Goal: Information Seeking & Learning: Learn about a topic

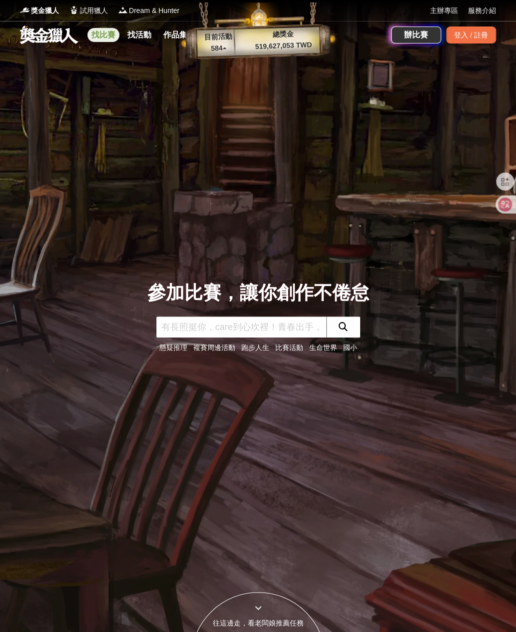
click at [99, 36] on link "找比賽" at bounding box center [103, 35] width 32 height 14
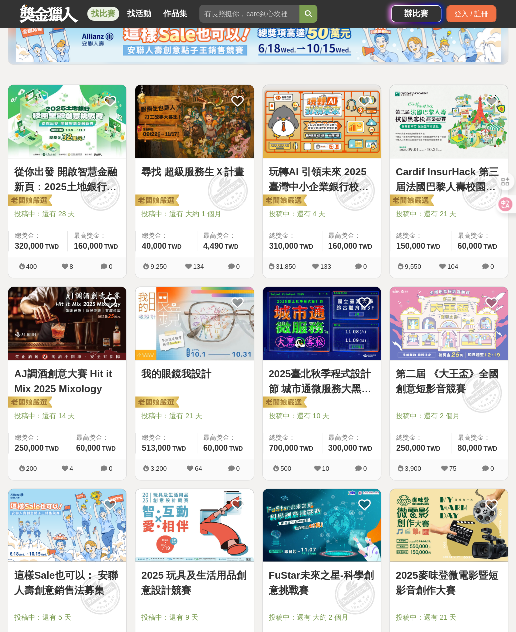
scroll to position [150, 0]
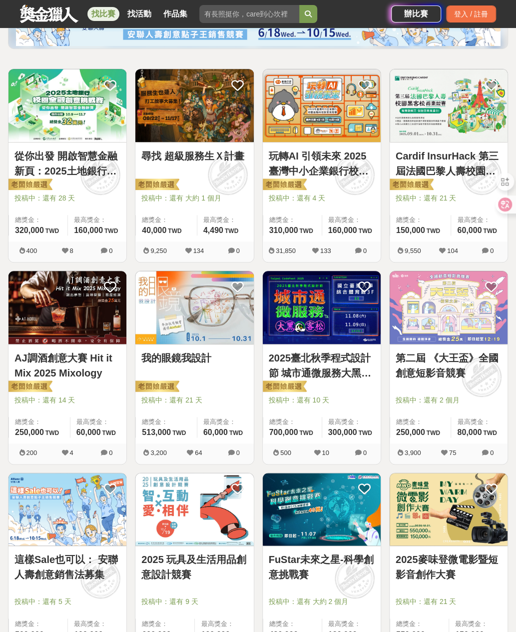
click at [452, 317] on img at bounding box center [449, 307] width 118 height 73
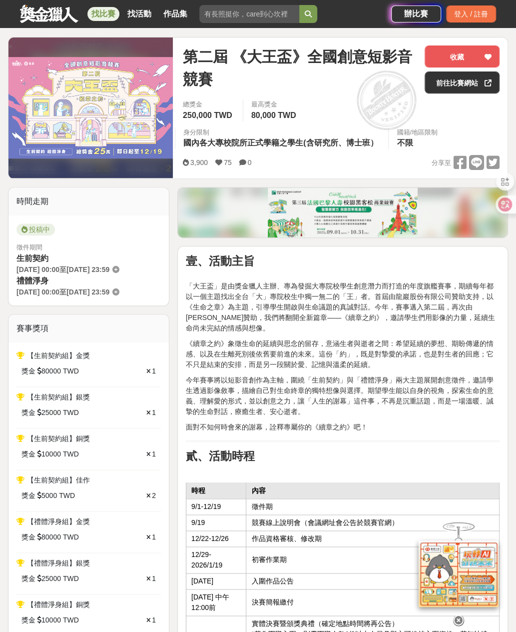
scroll to position [50, 0]
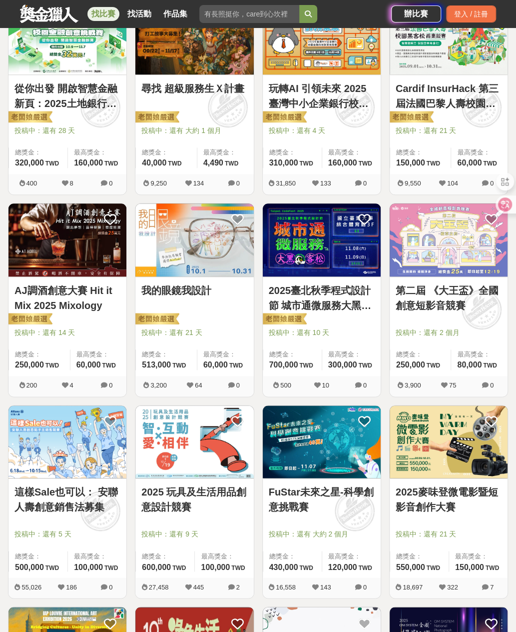
scroll to position [250, 0]
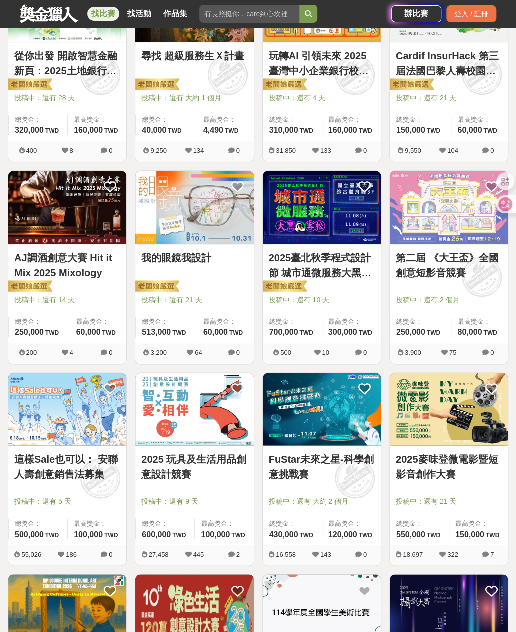
click at [460, 404] on img at bounding box center [449, 409] width 118 height 73
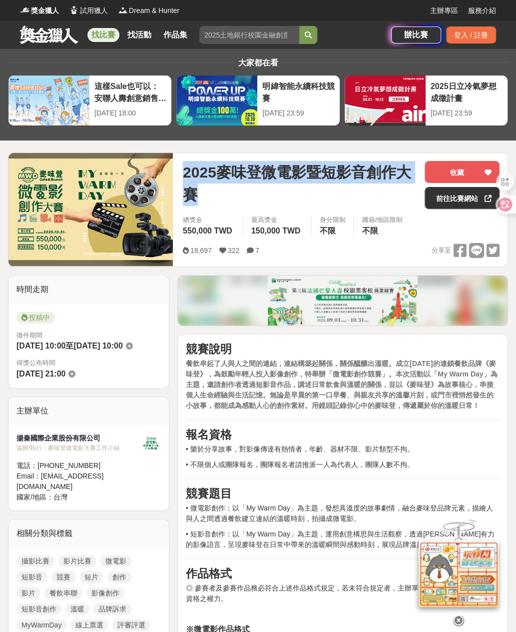
drag, startPoint x: 183, startPoint y: 169, endPoint x: 255, endPoint y: 200, distance: 78.8
click at [255, 201] on span "2025麥味登微電影暨短影音創作大賽" at bounding box center [300, 183] width 234 height 45
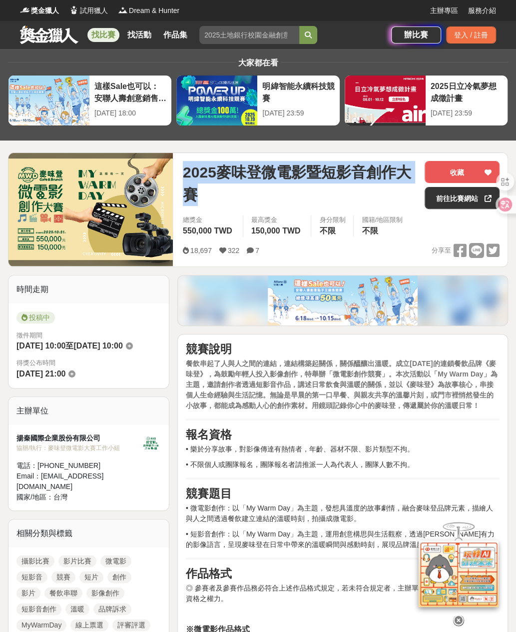
drag, startPoint x: 255, startPoint y: 200, endPoint x: 350, endPoint y: 169, distance: 100.0
copy span "2025麥味登微電影暨短影音創作大賽"
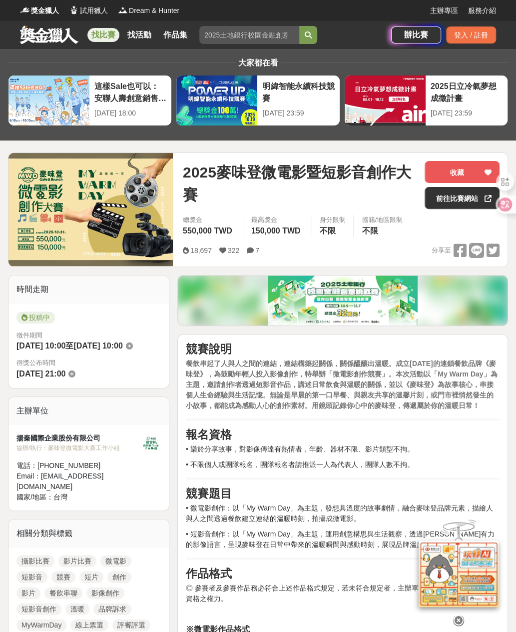
click at [410, 491] on h2 "競賽題目" at bounding box center [343, 493] width 314 height 13
drag, startPoint x: 225, startPoint y: 327, endPoint x: 212, endPoint y: 342, distance: 19.8
drag, startPoint x: 212, startPoint y: 342, endPoint x: 201, endPoint y: 347, distance: 12.3
click at [201, 349] on strong "競賽說明" at bounding box center [209, 349] width 46 height 12
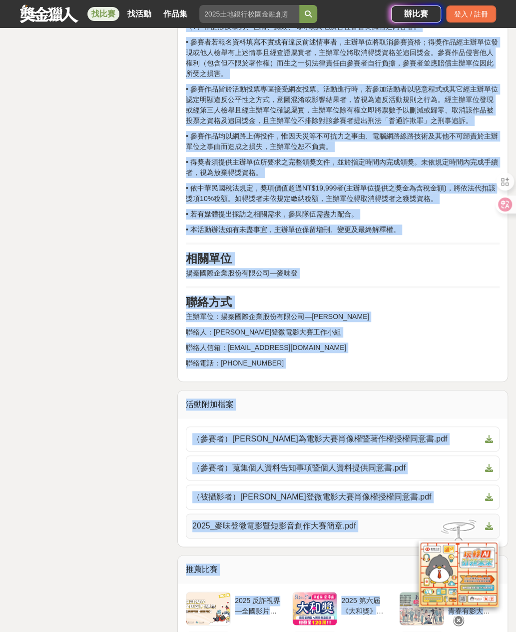
scroll to position [1699, 0]
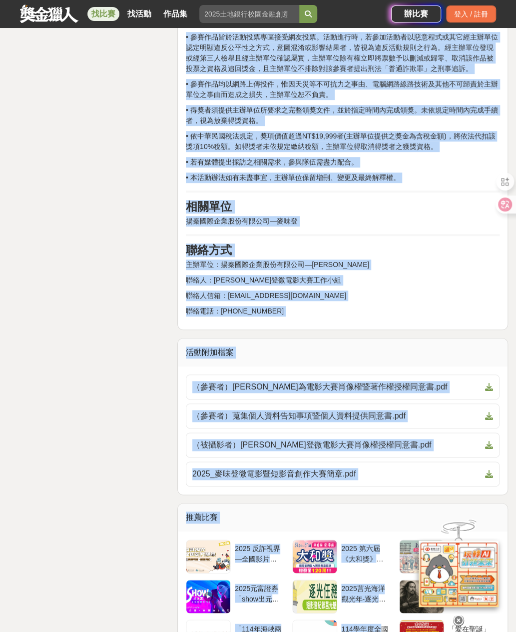
drag, startPoint x: 186, startPoint y: 345, endPoint x: 317, endPoint y: 305, distance: 136.9
drag, startPoint x: 317, startPoint y: 305, endPoint x: 286, endPoint y: 293, distance: 33.7
copy div "lore ipsumdolorsit，ametcon，adipisc。el17seddoeiu《tem》，incididuntut，lab「etdolor」。…"
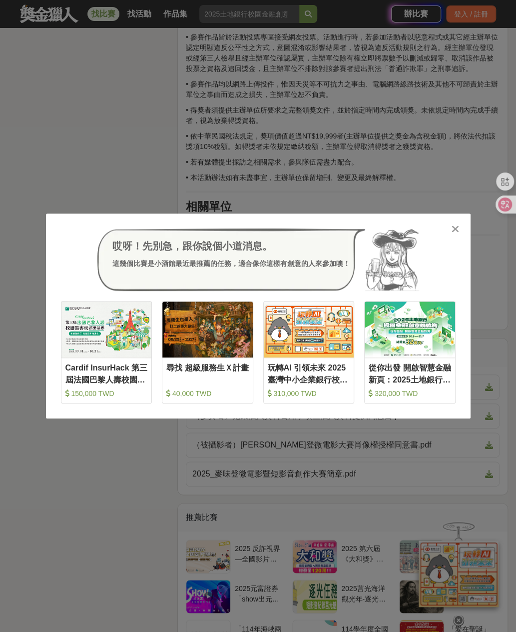
click at [457, 230] on icon at bounding box center [455, 229] width 7 height 10
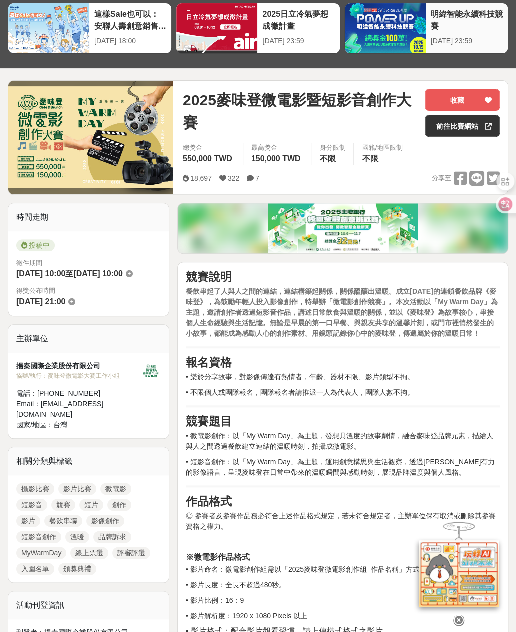
scroll to position [0, 0]
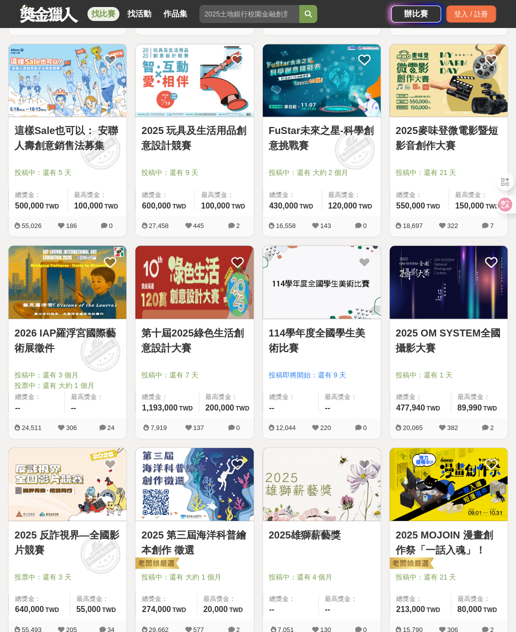
scroll to position [600, 0]
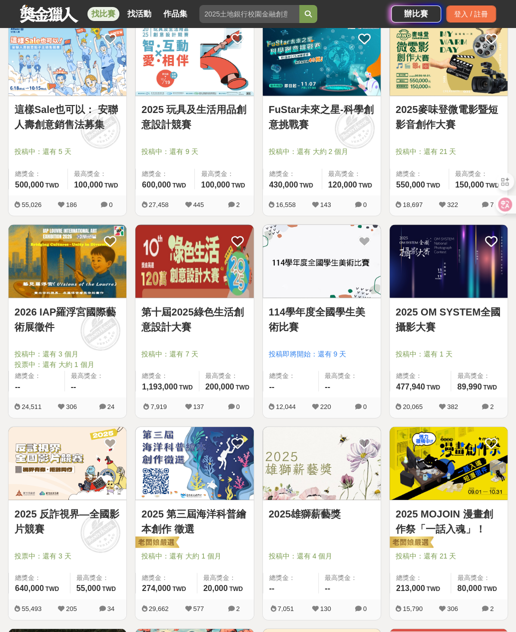
click at [219, 276] on img at bounding box center [194, 260] width 118 height 73
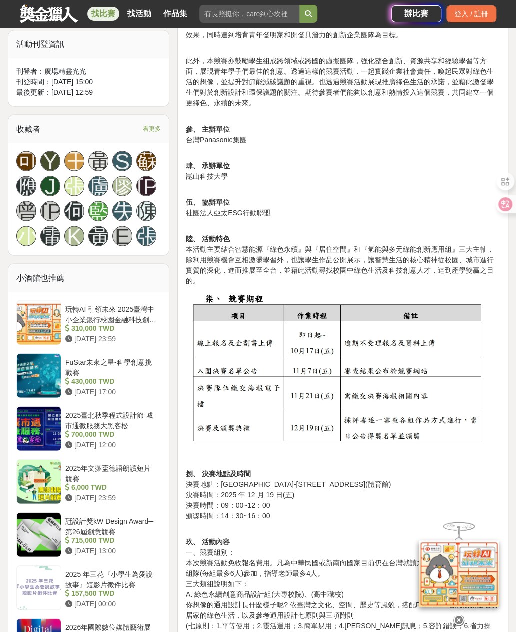
scroll to position [650, 0]
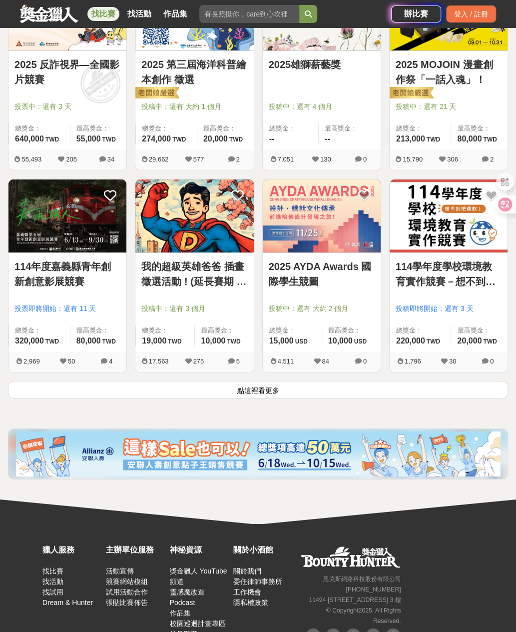
scroll to position [1049, 0]
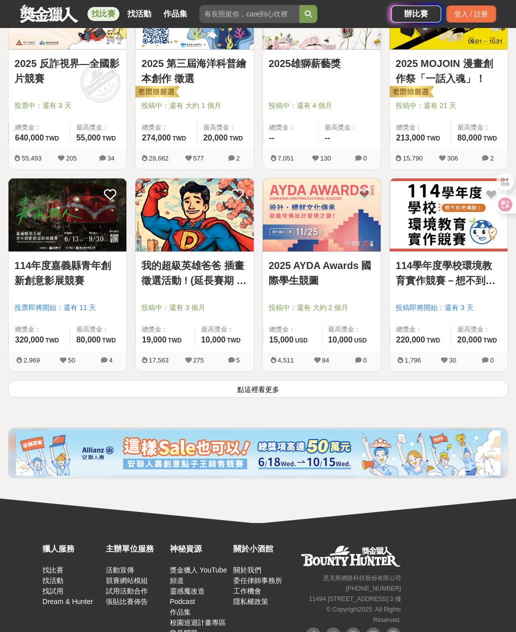
click at [190, 226] on img at bounding box center [194, 214] width 118 height 73
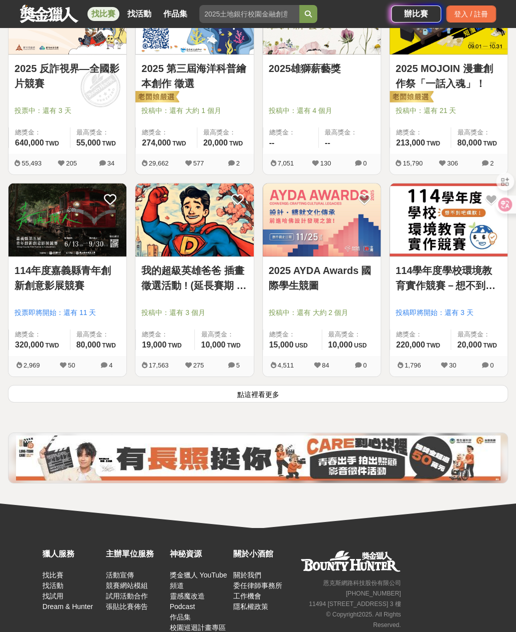
scroll to position [1049, 0]
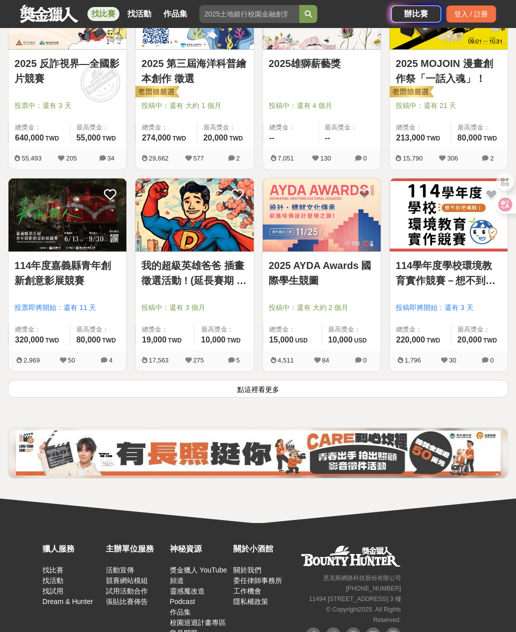
click at [249, 389] on button "點這裡看更多" at bounding box center [258, 388] width 500 height 17
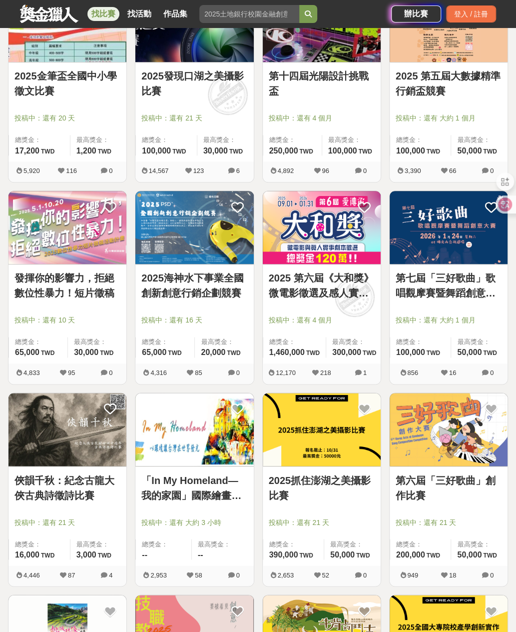
scroll to position [1849, 0]
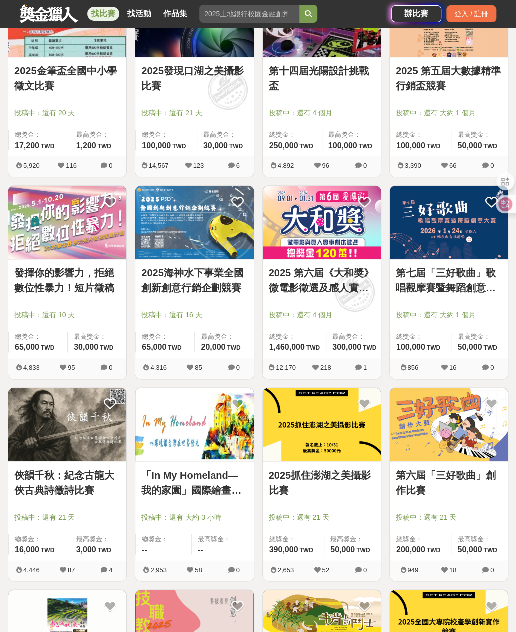
click at [93, 419] on img at bounding box center [67, 424] width 118 height 73
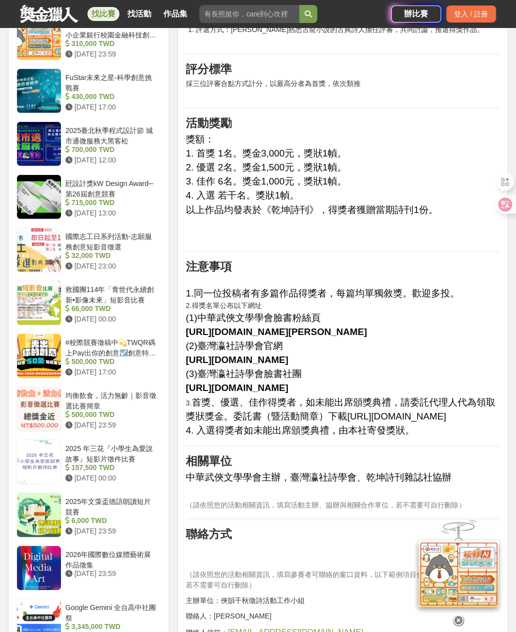
scroll to position [949, 0]
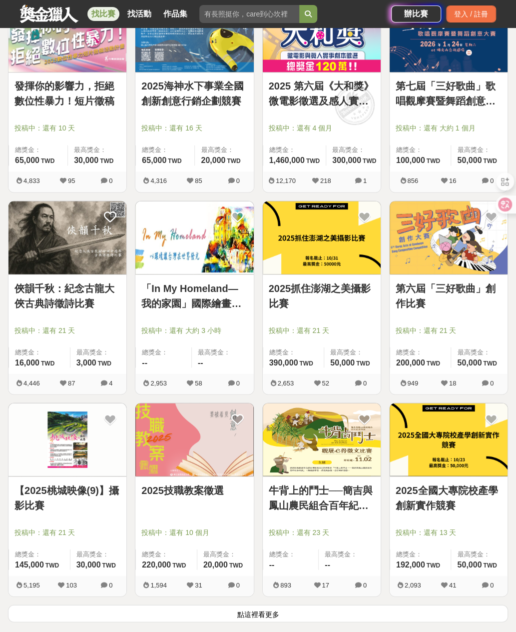
scroll to position [2049, 0]
